Goal: Check status: Check status

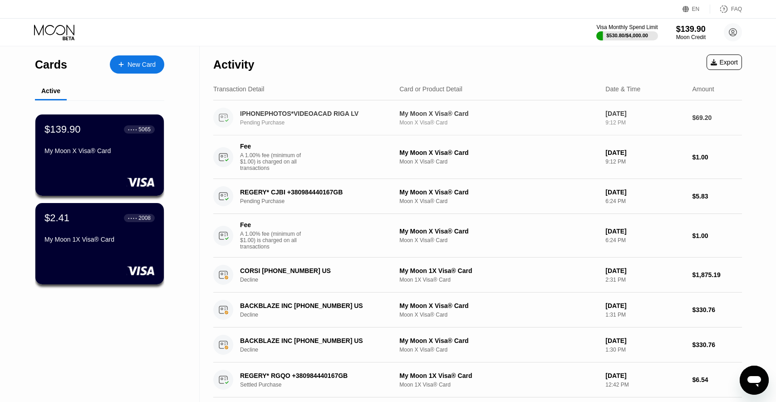
click at [321, 117] on div "IPHONEPHOTOS*VIDEOACAD RIGA LV Pending Purchase" at bounding box center [320, 118] width 161 height 16
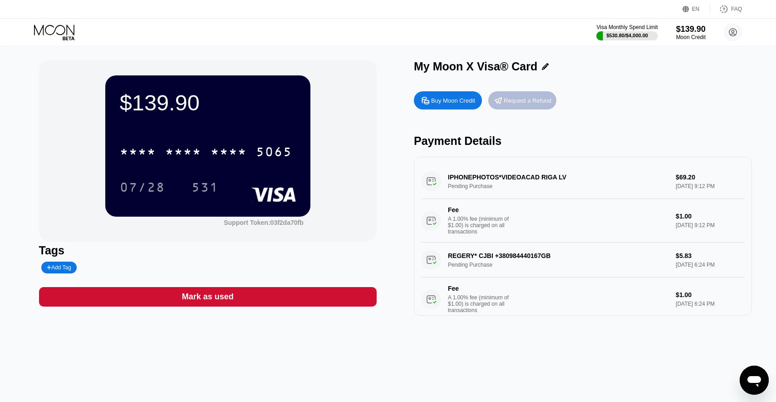
click at [518, 98] on div "Request a Refund" at bounding box center [528, 101] width 48 height 8
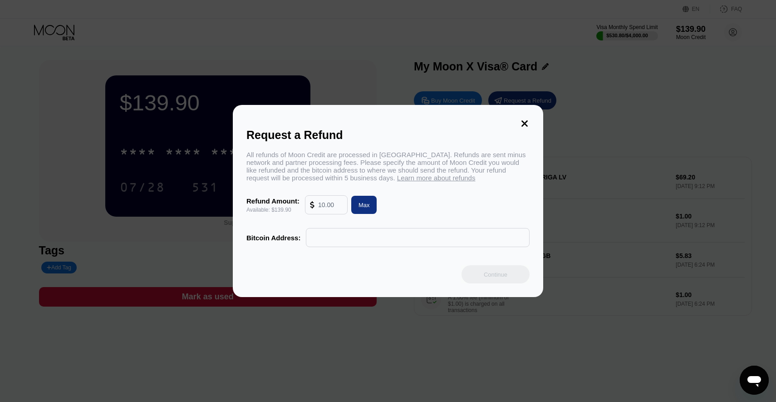
click at [521, 124] on icon at bounding box center [525, 123] width 10 height 10
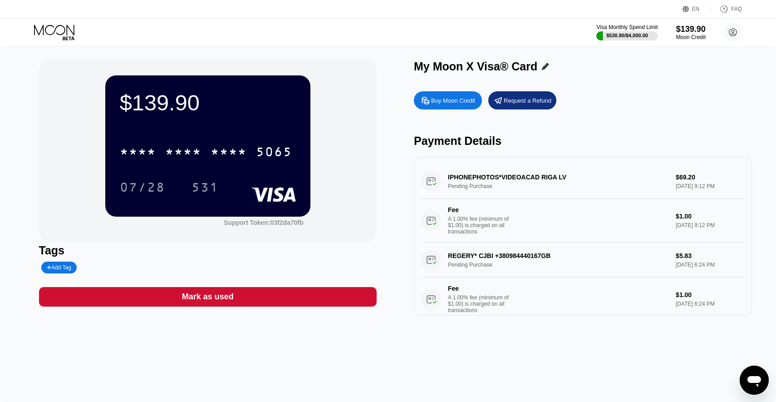
click at [488, 178] on div "IPHONEPHOTOS*VIDEOACAD RIGA LV Pending Purchase $69.20 [DATE] 9:12 PM Fee A 1.0…" at bounding box center [583, 203] width 324 height 79
click at [488, 188] on div "IPHONEPHOTOS*VIDEOACAD RIGA LV Pending Purchase $69.20 [DATE] 9:12 PM Fee A 1.0…" at bounding box center [583, 203] width 324 height 79
